Goal: Task Accomplishment & Management: Use online tool/utility

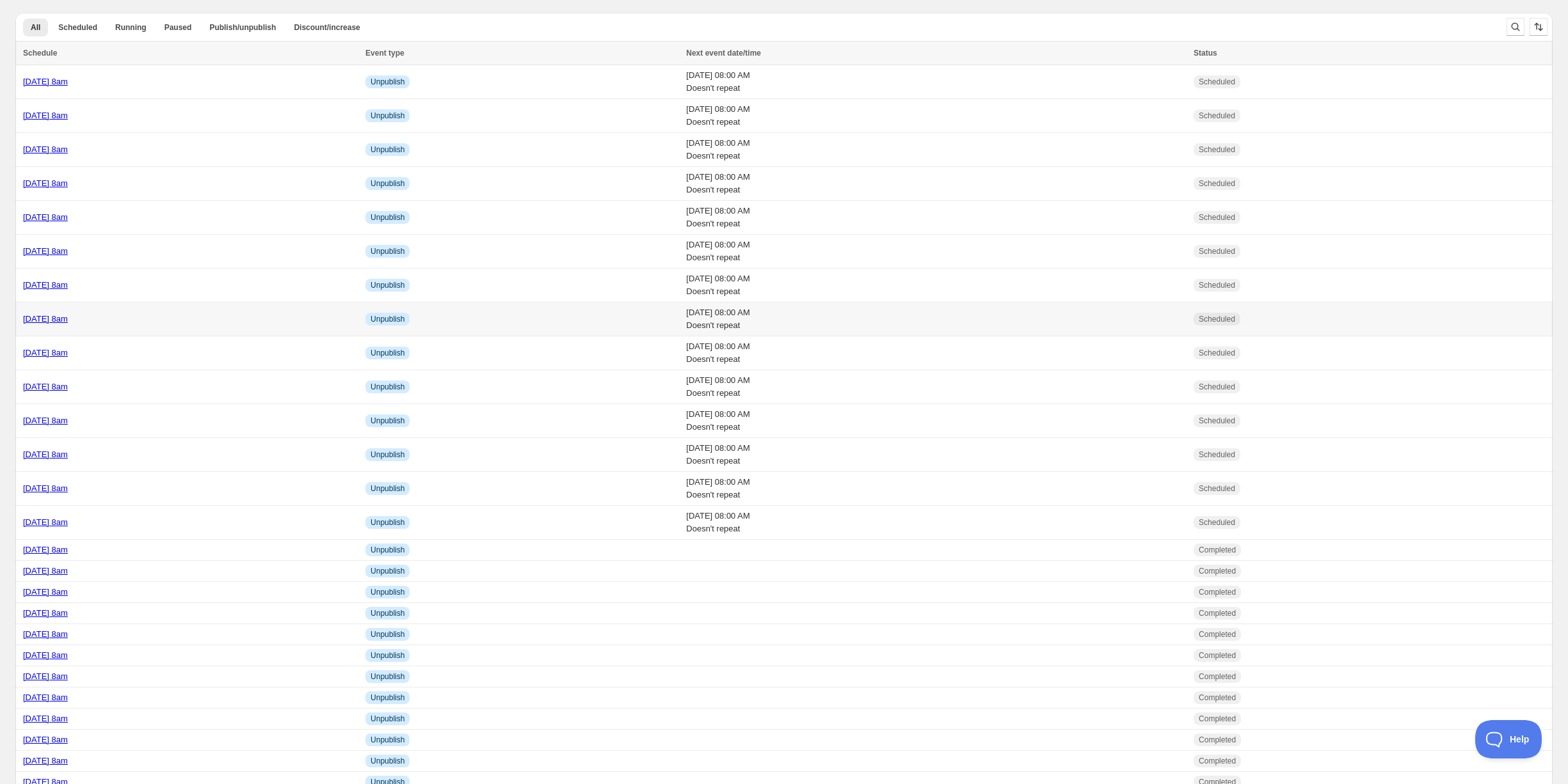
click at [202, 313] on div "Friday 3rd October @ 8am" at bounding box center [190, 319] width 335 height 13
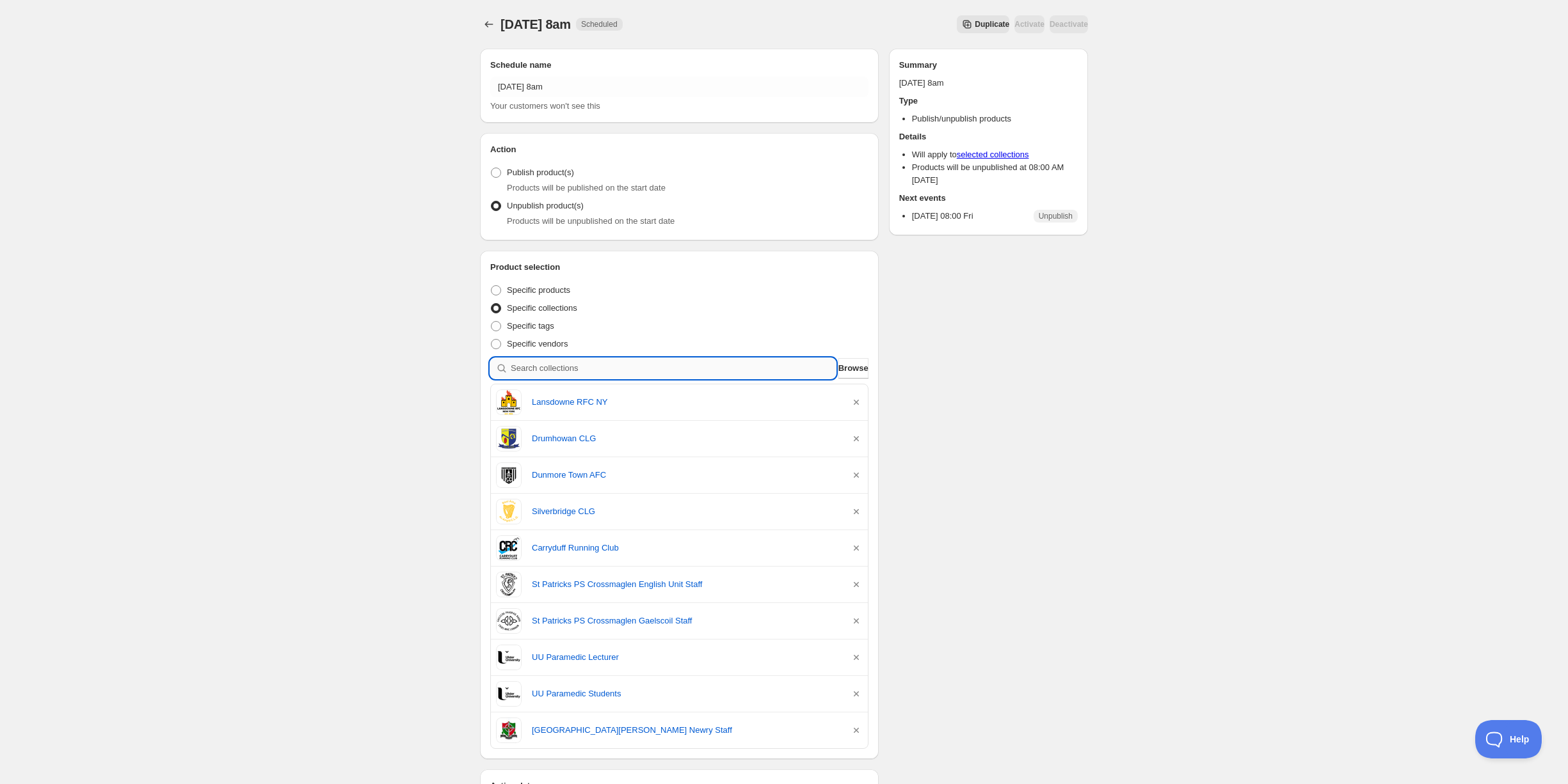
click at [575, 371] on input "search" at bounding box center [673, 368] width 325 height 20
type input "k"
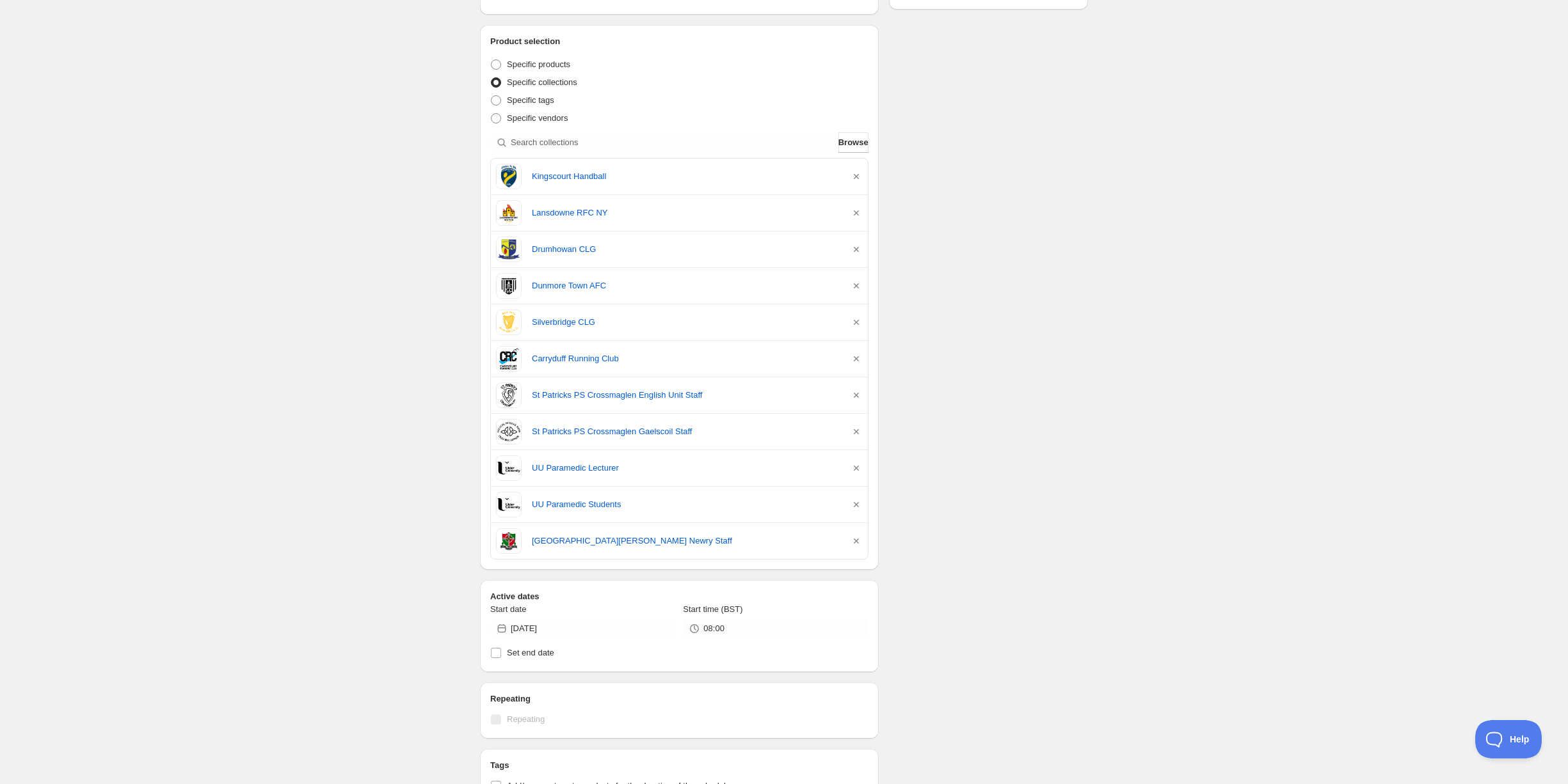
scroll to position [233, 0]
